Goal: Entertainment & Leisure: Consume media (video, audio)

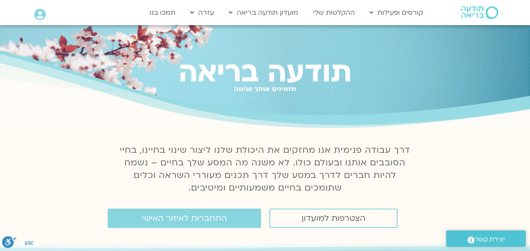
click at [343, 12] on link "ההקלטות שלי" at bounding box center [334, 13] width 50 height 16
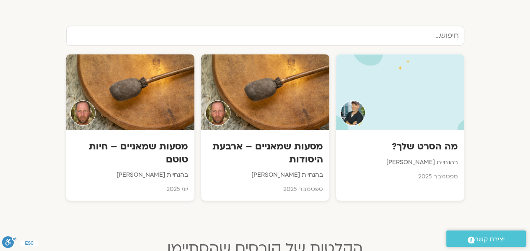
drag, startPoint x: 532, startPoint y: 20, endPoint x: 531, endPoint y: 79, distance: 59.1
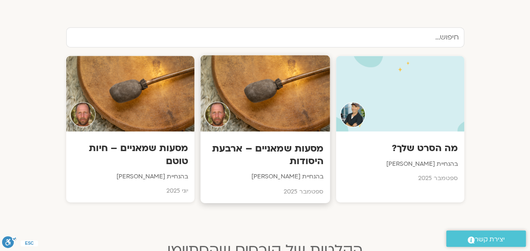
click at [283, 89] on div at bounding box center [265, 93] width 130 height 76
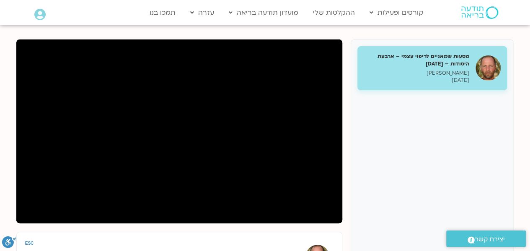
scroll to position [99, 0]
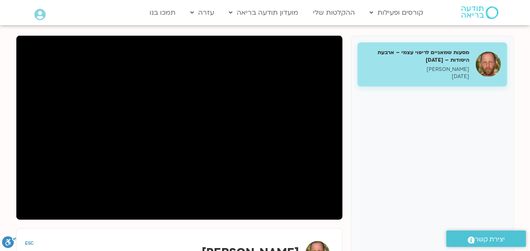
drag, startPoint x: 532, startPoint y: 62, endPoint x: 528, endPoint y: 93, distance: 30.8
